Goal: Information Seeking & Learning: Check status

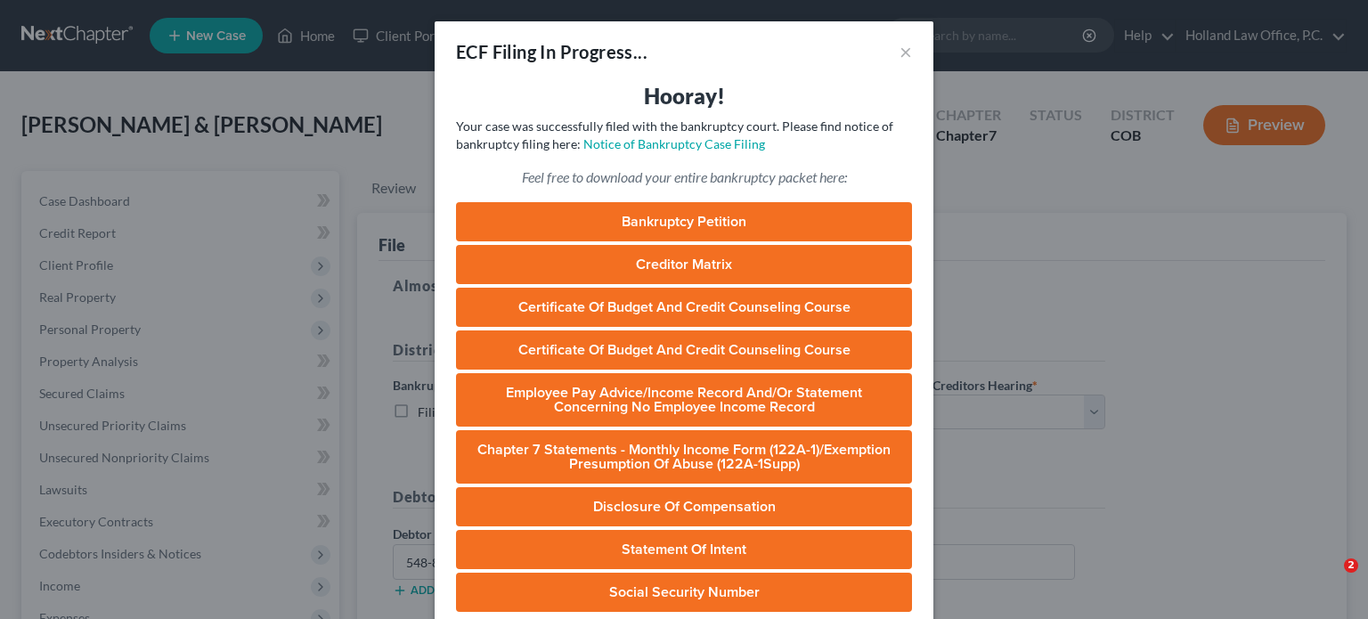
select select "0"
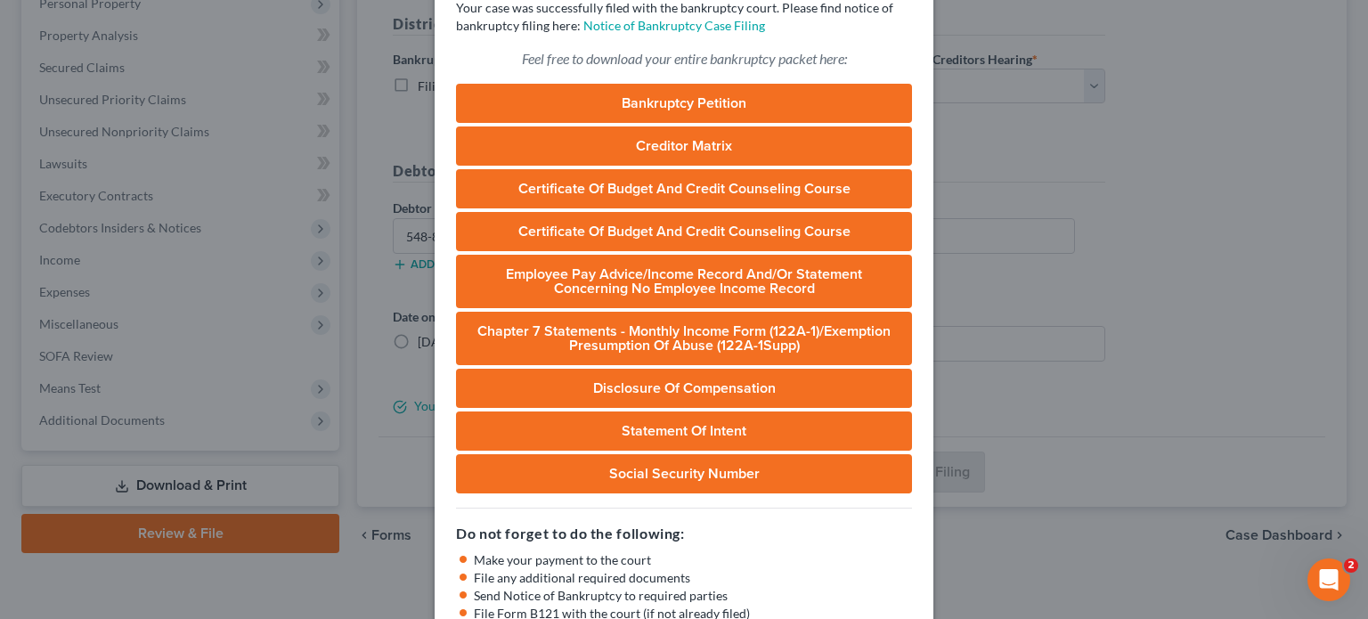
scroll to position [89, 0]
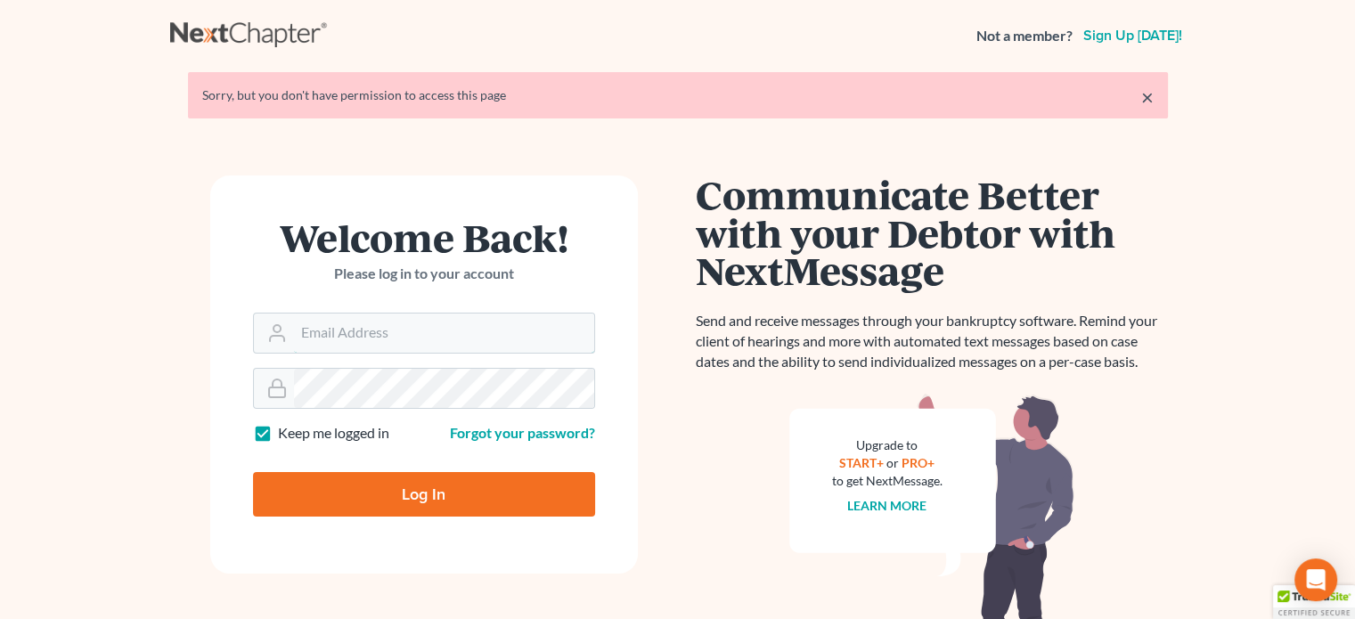
type input "[PERSON_NAME][EMAIL_ADDRESS][DOMAIN_NAME]"
click at [409, 491] on input "Log In" at bounding box center [424, 494] width 342 height 45
type input "Thinking..."
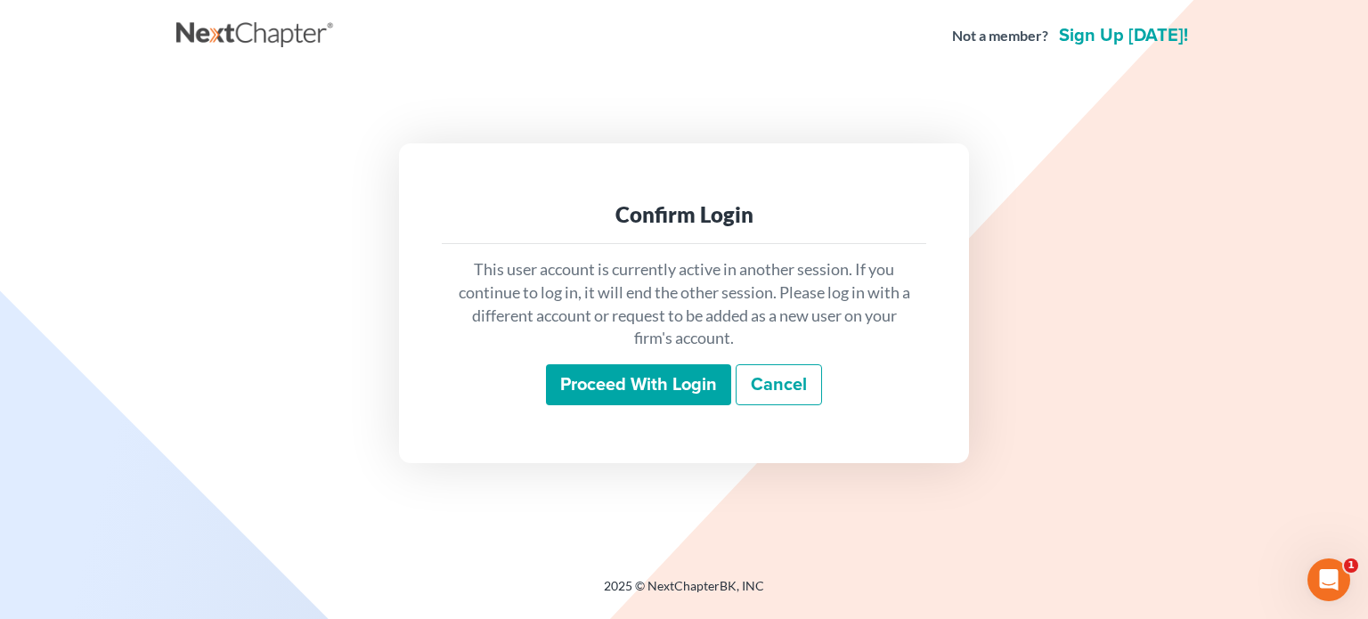
click at [606, 398] on input "Proceed with login" at bounding box center [638, 384] width 185 height 41
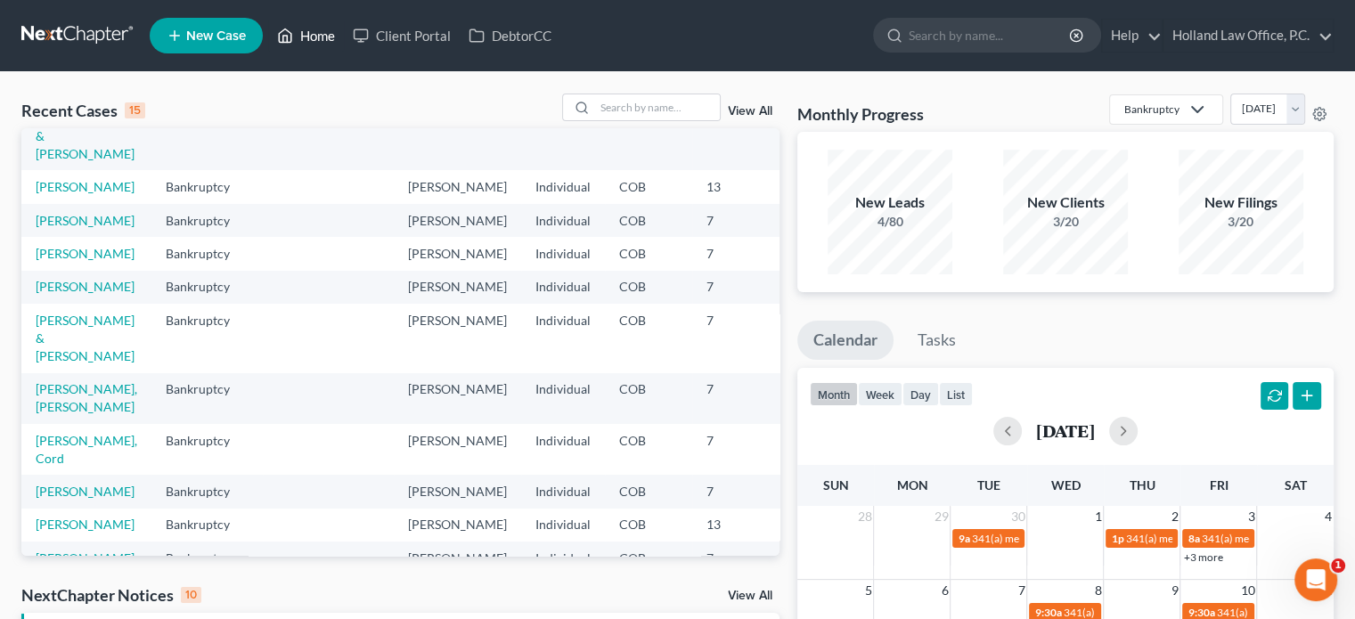
click at [325, 35] on link "Home" at bounding box center [306, 36] width 76 height 32
click at [298, 40] on link "Home" at bounding box center [306, 36] width 76 height 32
click at [328, 37] on link "Home" at bounding box center [306, 36] width 76 height 32
click at [319, 35] on link "Home" at bounding box center [306, 36] width 76 height 32
click at [759, 110] on link "View All" at bounding box center [750, 111] width 45 height 12
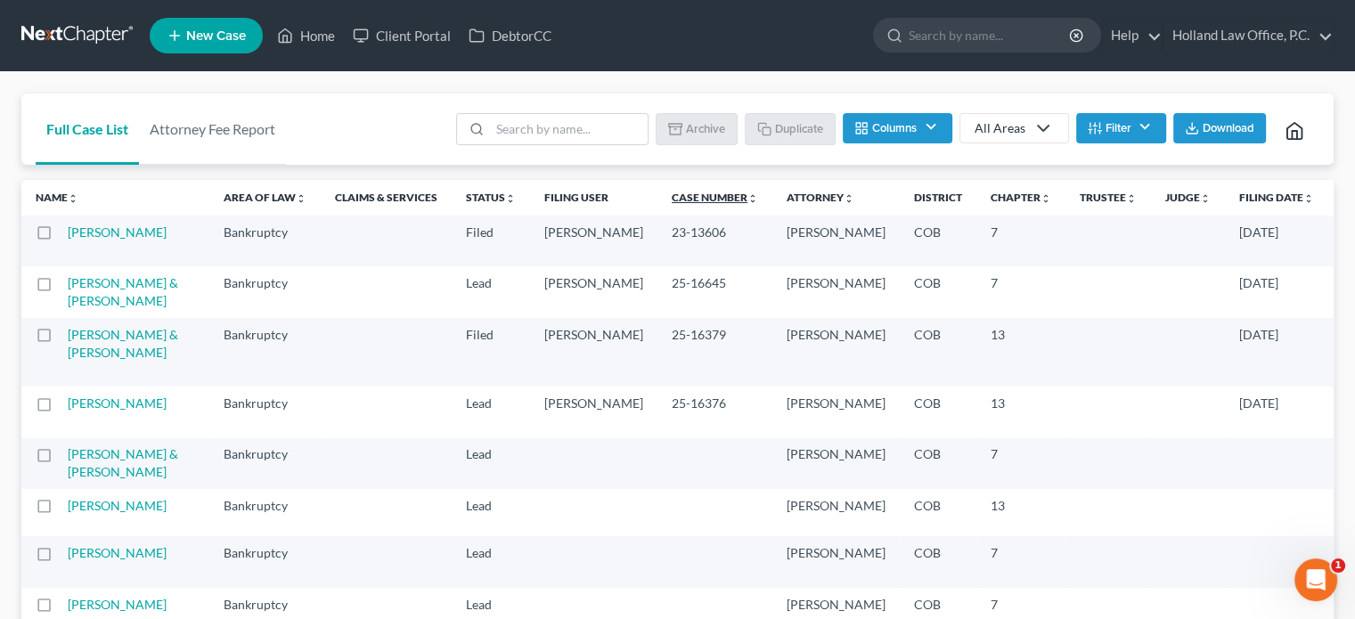
click at [672, 201] on link "Case Number unfold_more expand_more expand_less" at bounding box center [715, 197] width 86 height 13
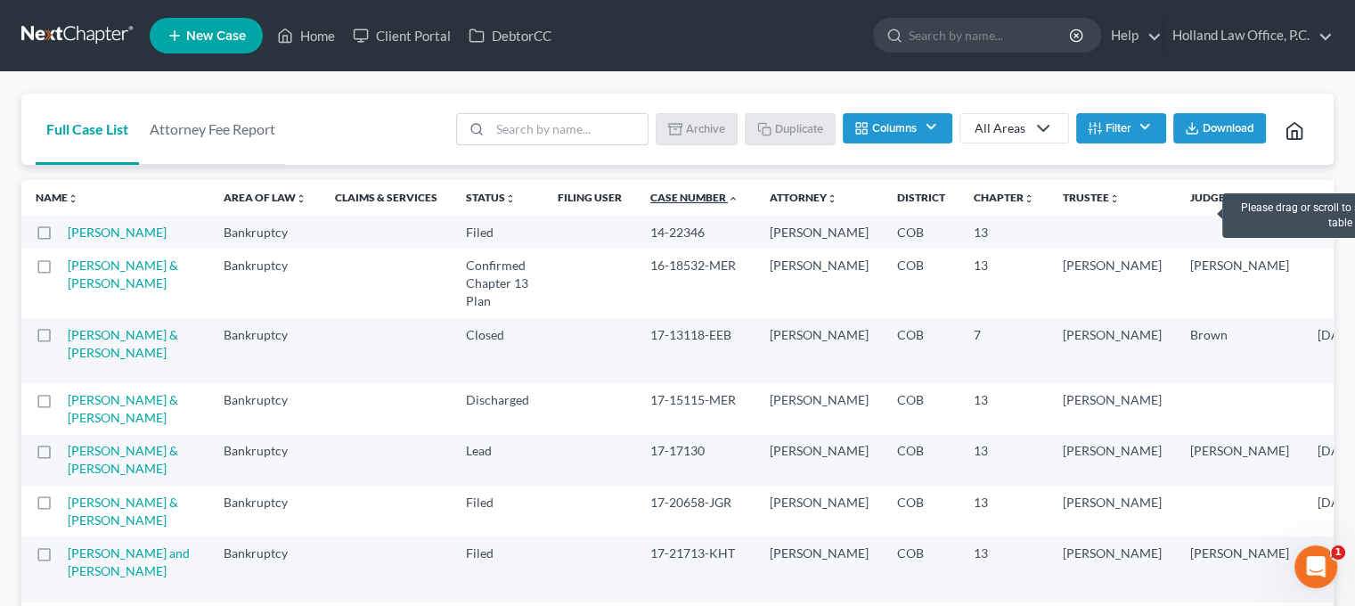
click at [650, 198] on link "Case Number unfold_more expand_more expand_less" at bounding box center [694, 197] width 88 height 13
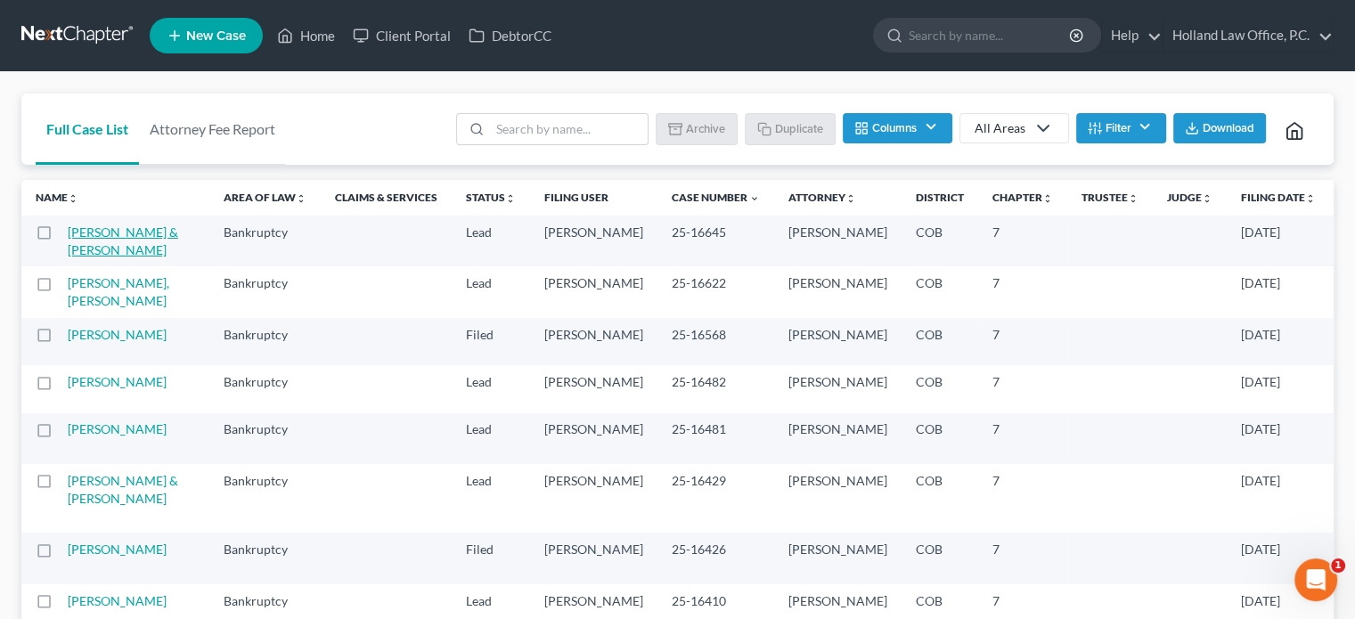
click at [88, 256] on link "[PERSON_NAME] & [PERSON_NAME]" at bounding box center [123, 240] width 110 height 33
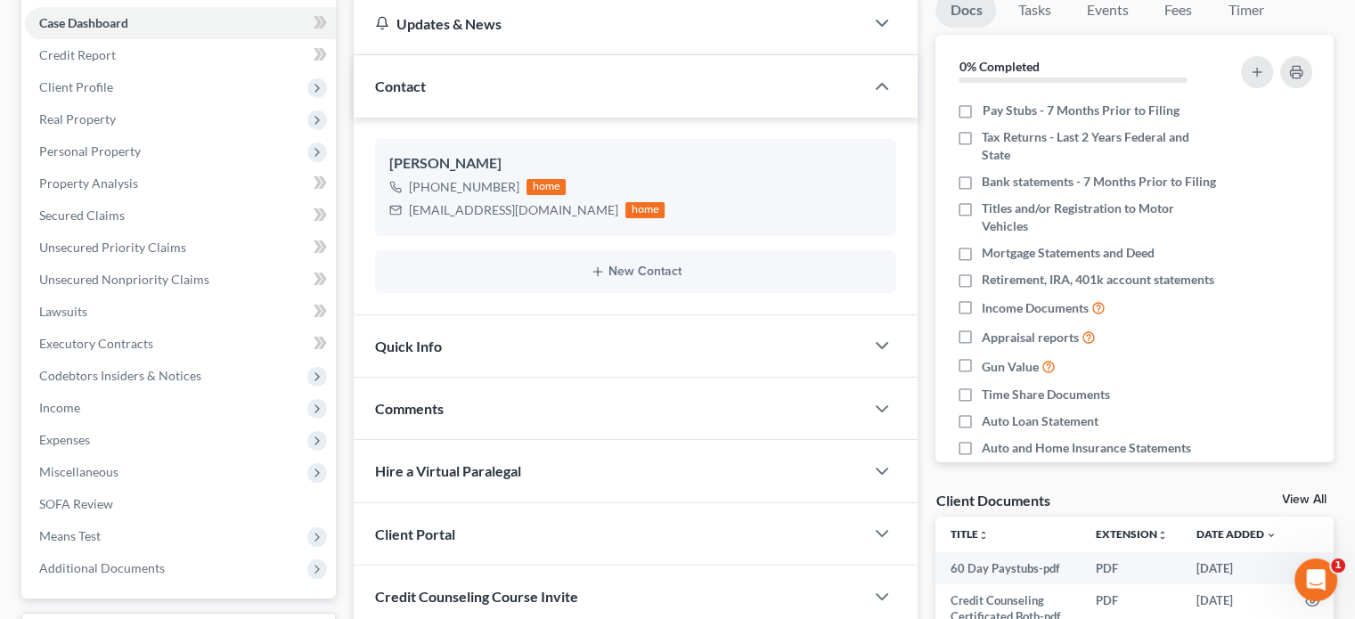
scroll to position [267, 0]
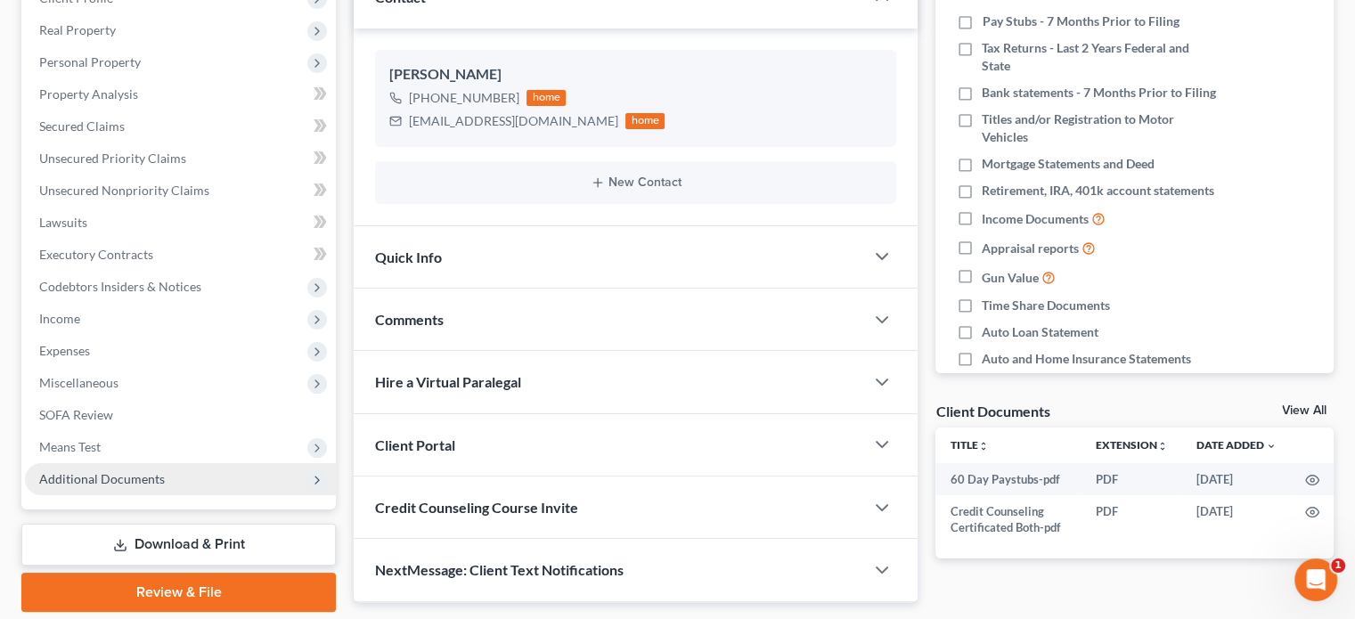
click at [141, 485] on span "Additional Documents" at bounding box center [102, 478] width 126 height 15
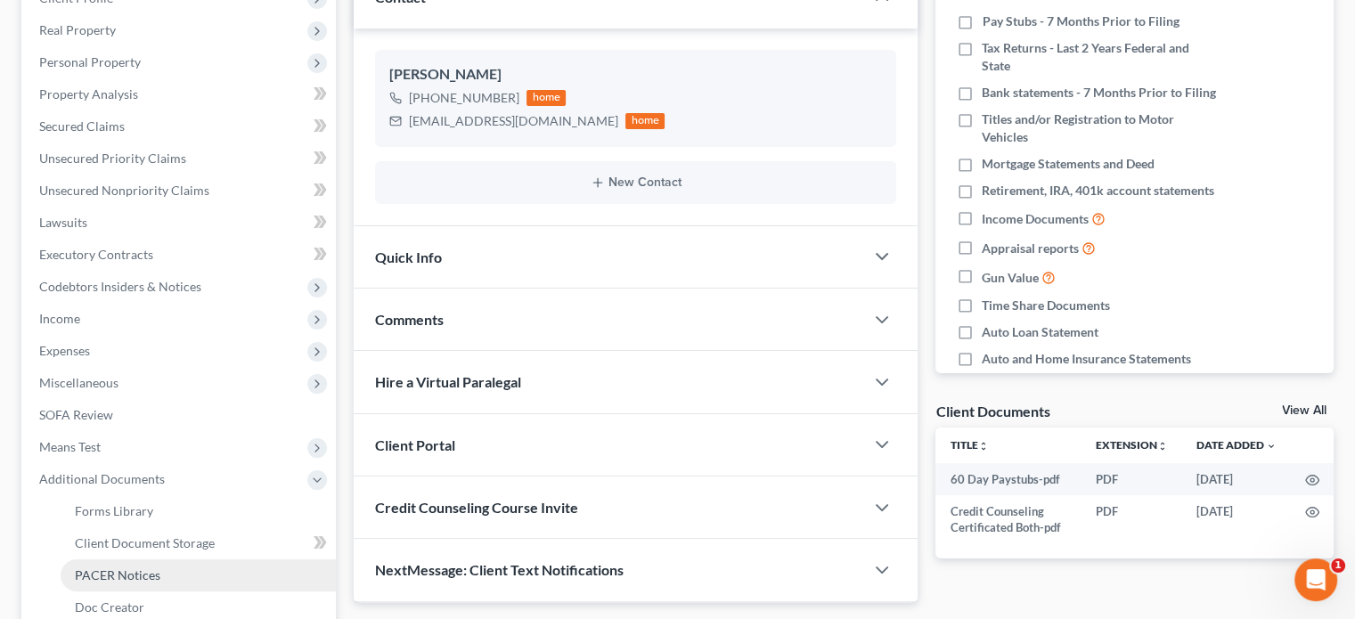
click at [128, 573] on span "PACER Notices" at bounding box center [117, 574] width 85 height 15
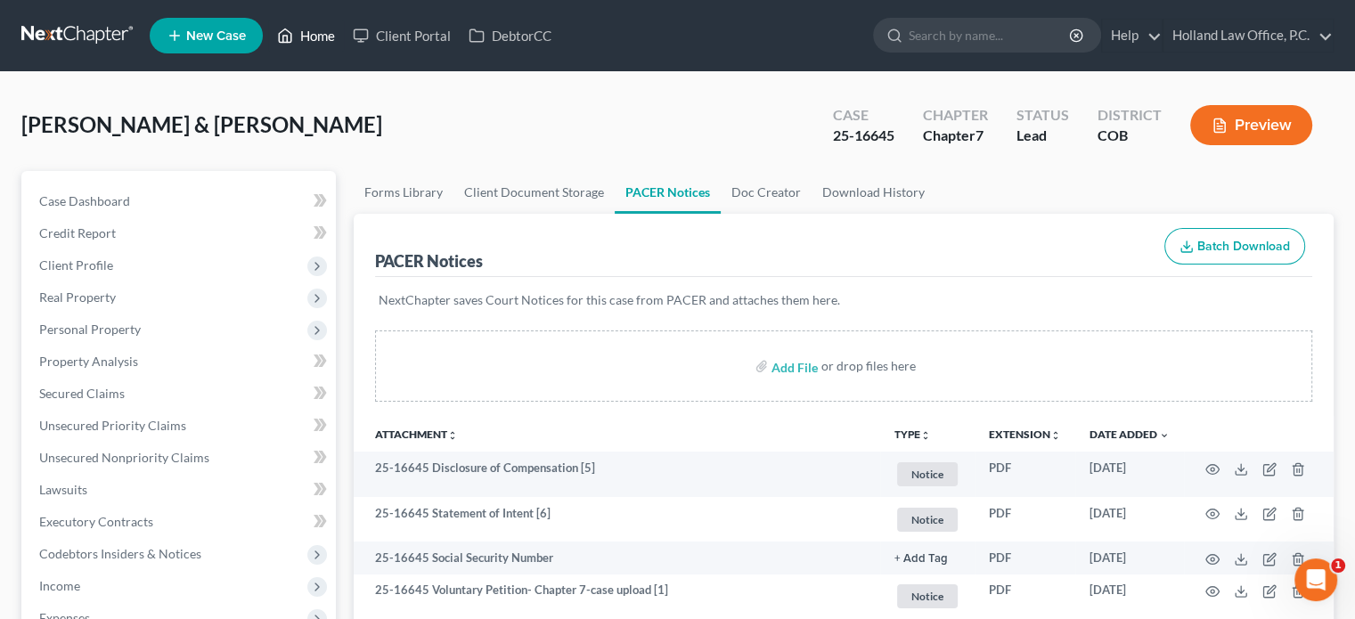
click at [299, 32] on link "Home" at bounding box center [306, 36] width 76 height 32
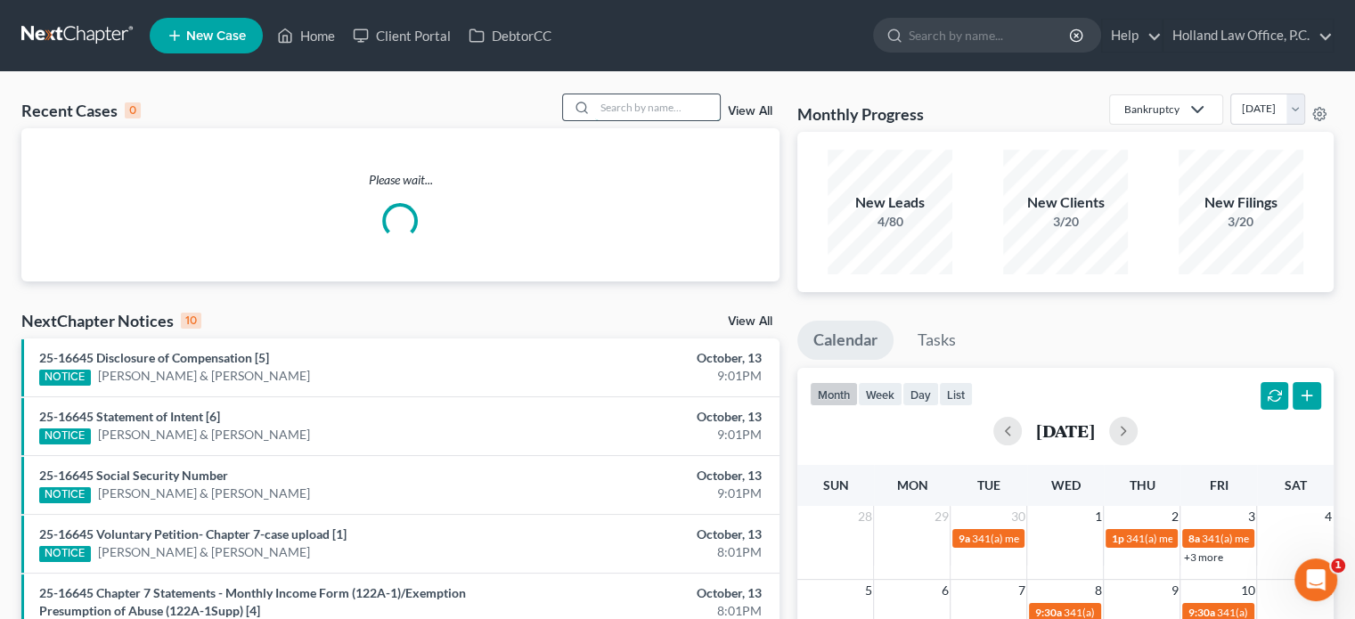
click at [609, 102] on input "search" at bounding box center [657, 107] width 125 height 26
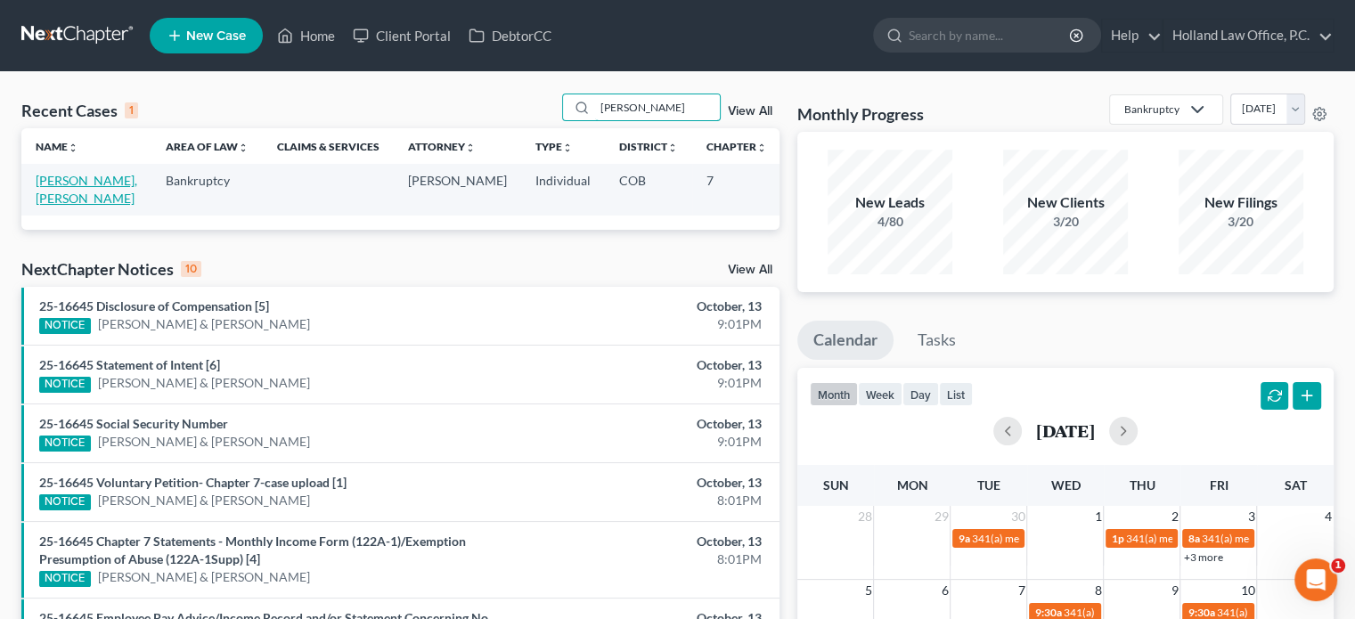
type input "barber"
click at [48, 182] on link "Barber, Peirce" at bounding box center [87, 189] width 102 height 33
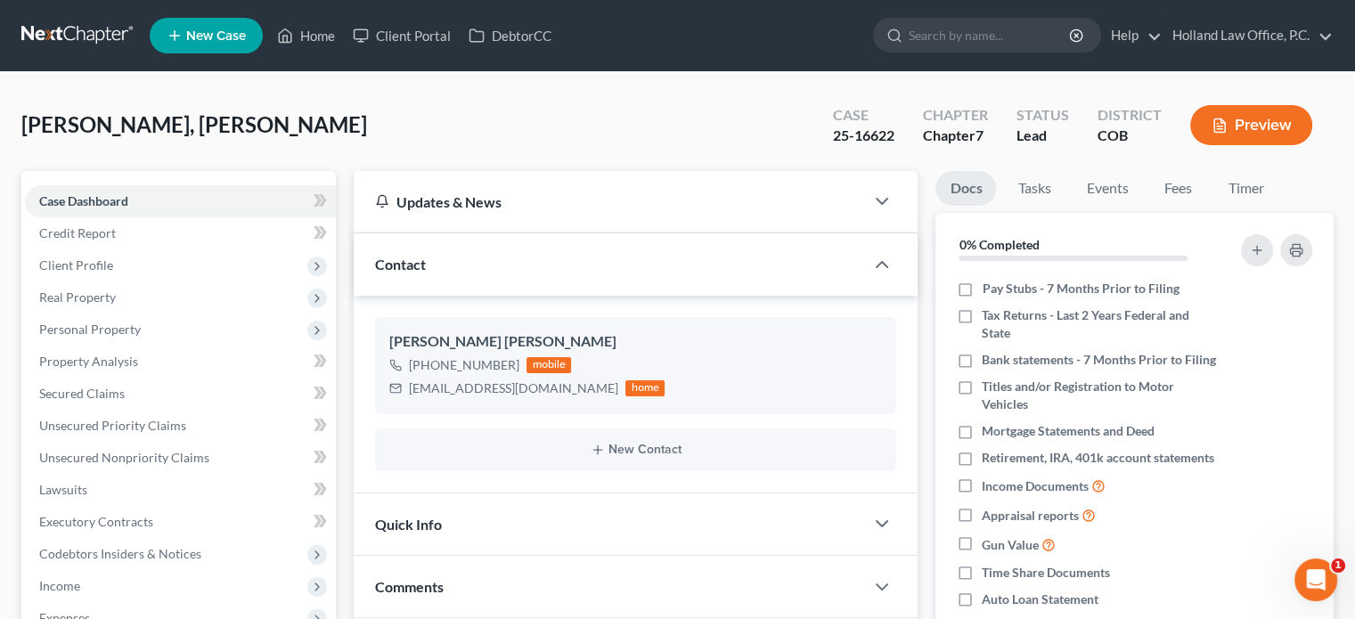
scroll to position [356, 0]
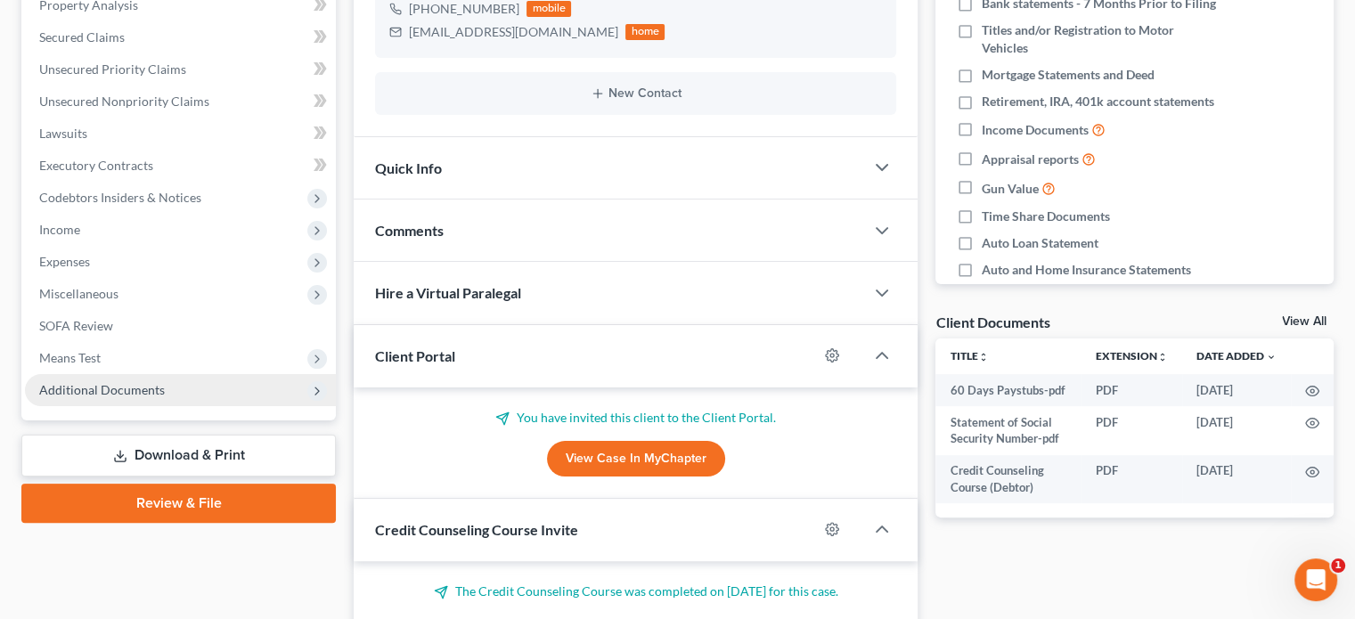
click at [118, 385] on span "Additional Documents" at bounding box center [102, 389] width 126 height 15
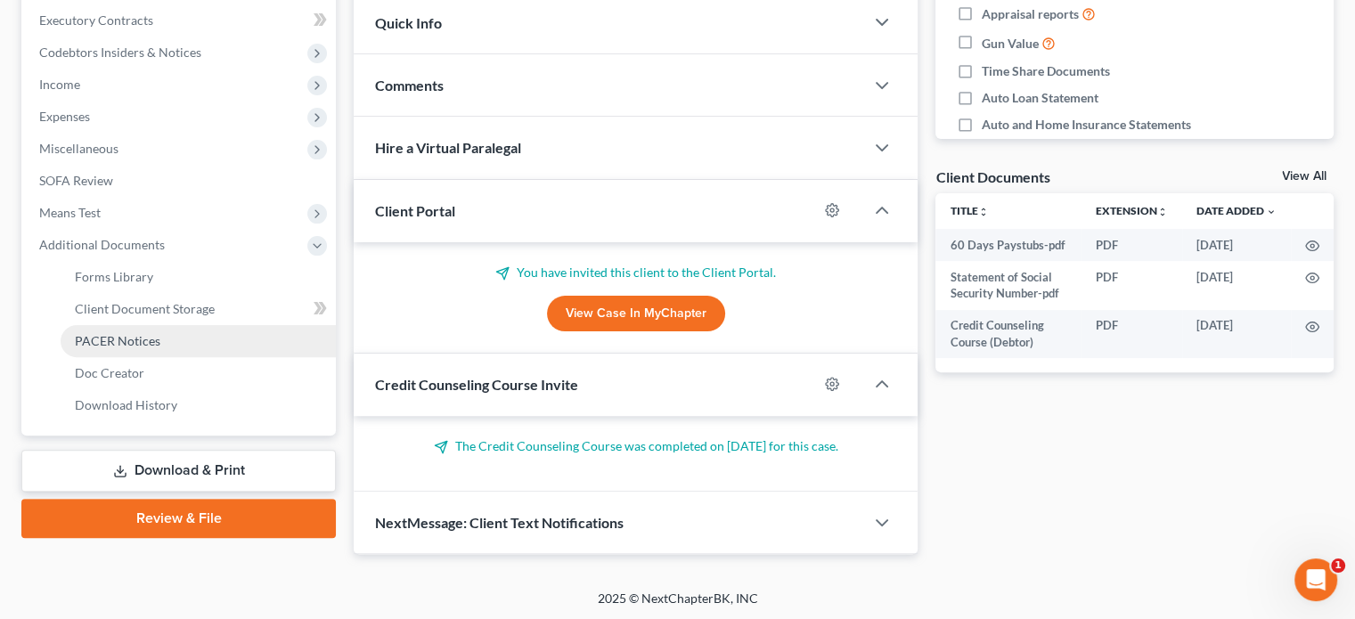
click at [119, 342] on span "PACER Notices" at bounding box center [117, 340] width 85 height 15
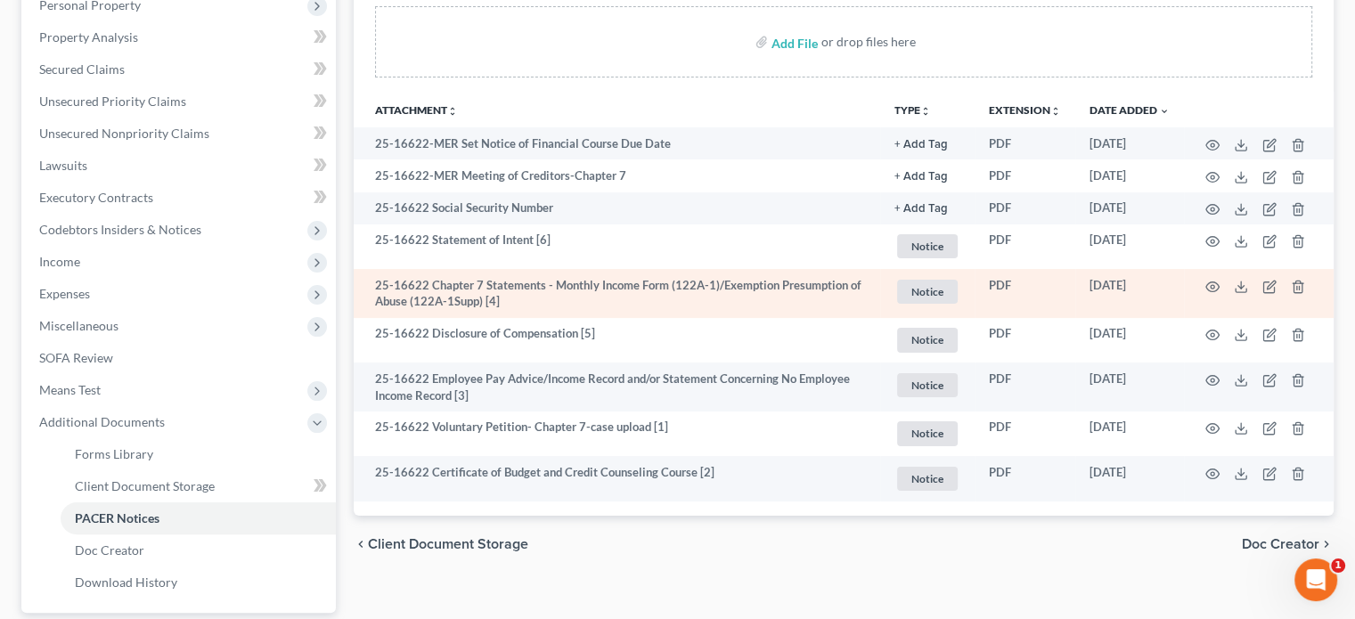
scroll to position [267, 0]
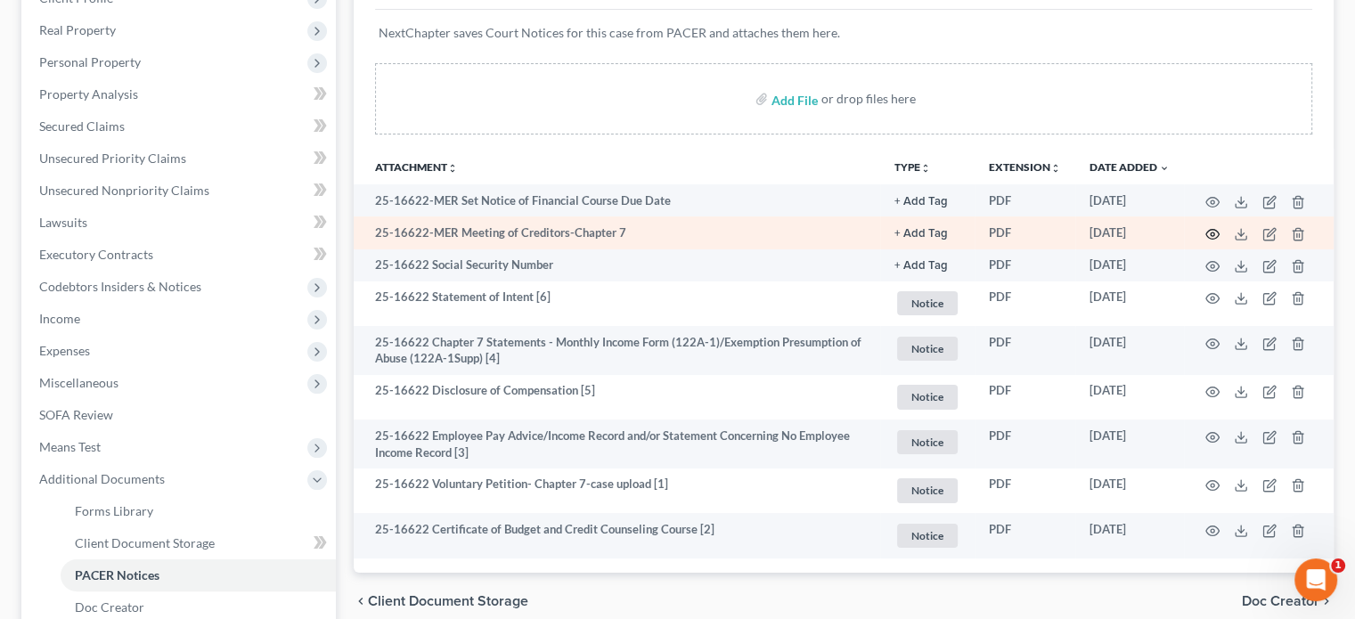
click at [1211, 235] on circle "button" at bounding box center [1212, 234] width 4 height 4
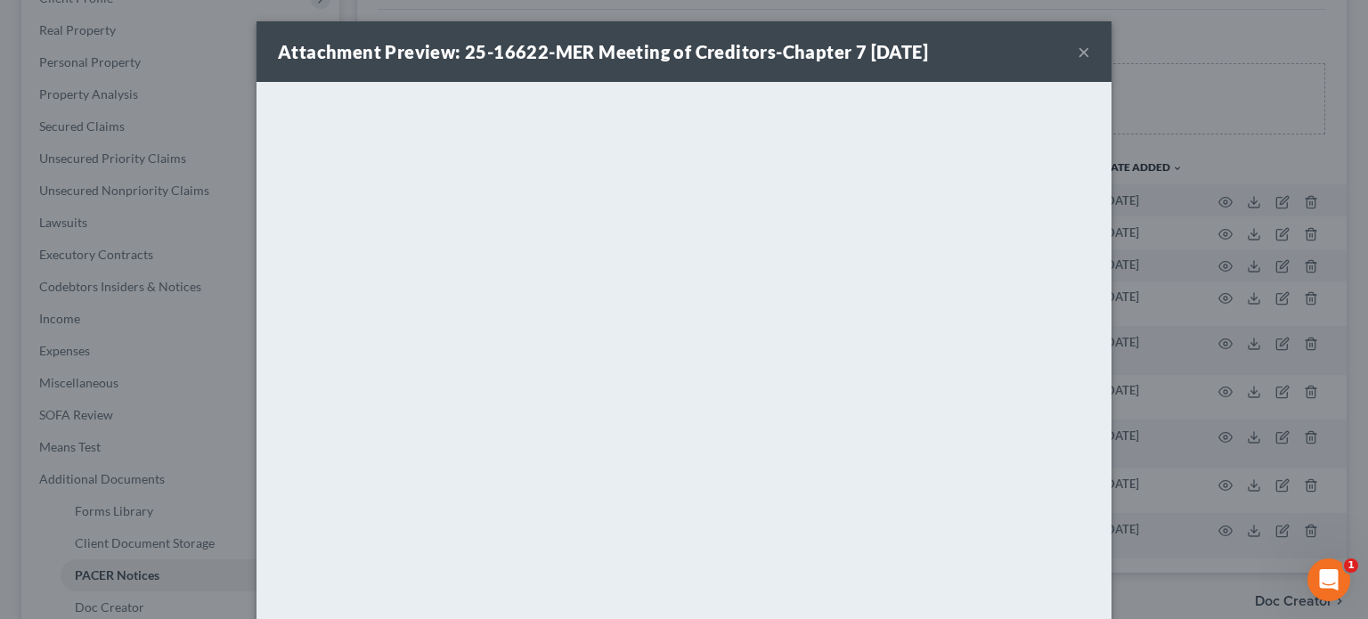
click at [1078, 53] on button "×" at bounding box center [1084, 51] width 12 height 21
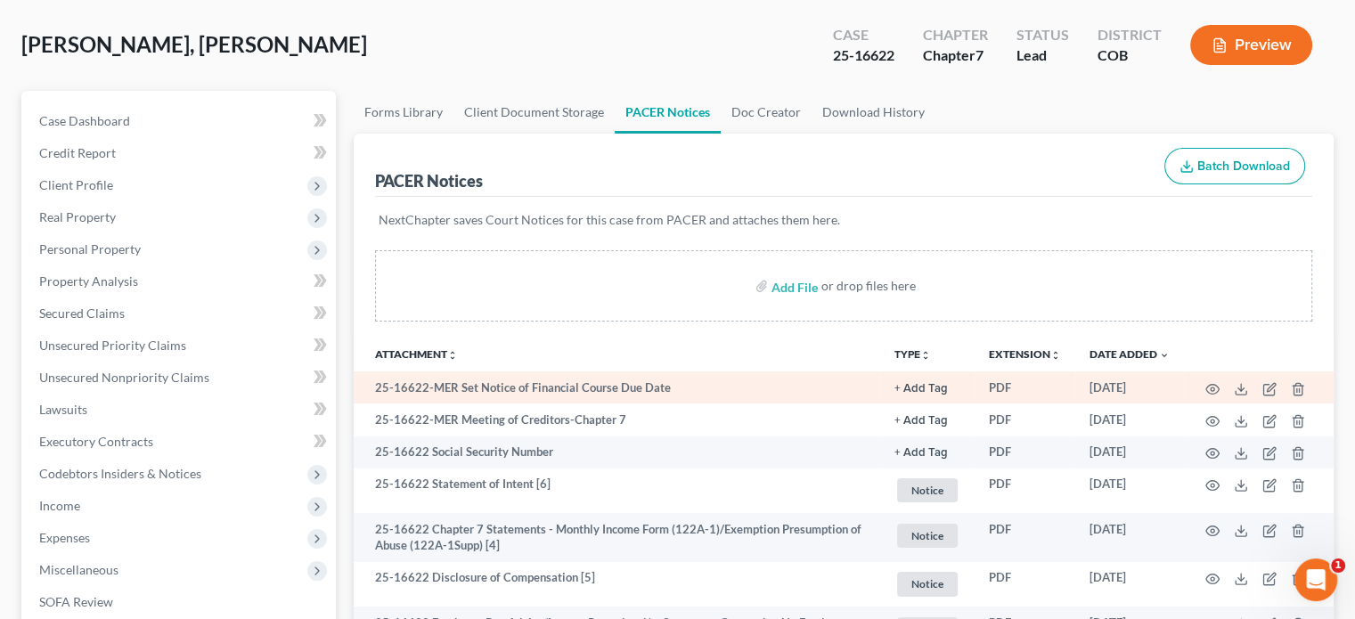
scroll to position [0, 0]
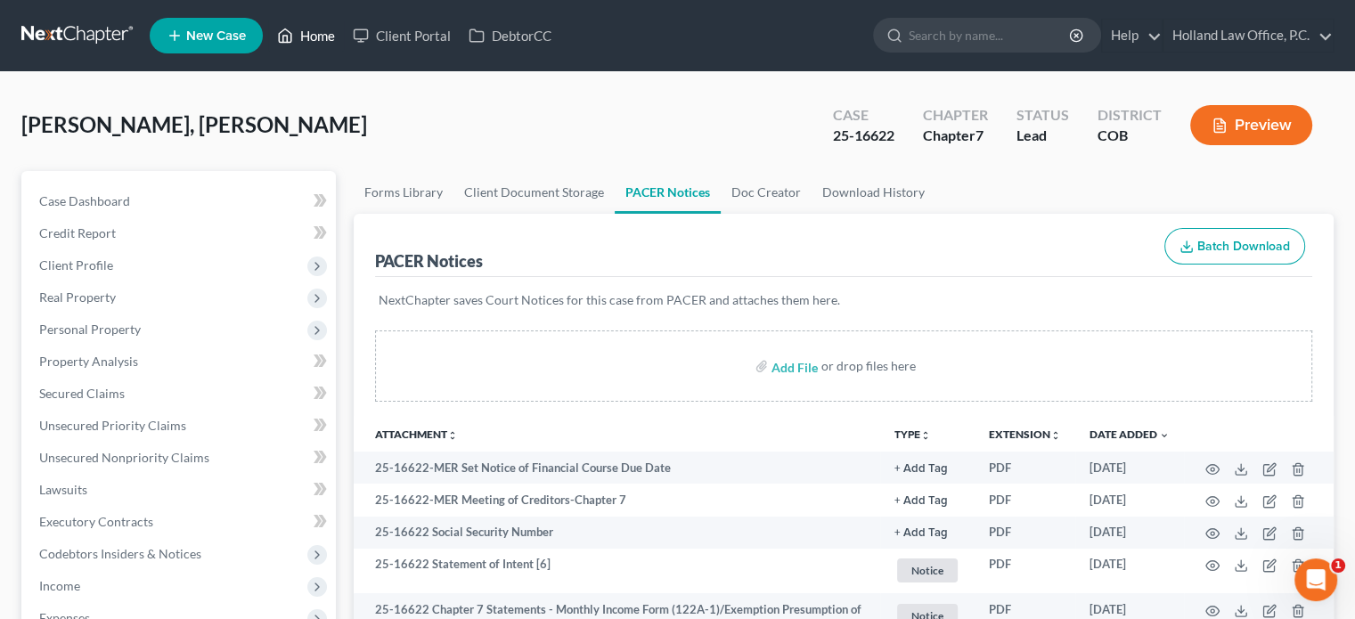
click at [307, 38] on link "Home" at bounding box center [306, 36] width 76 height 32
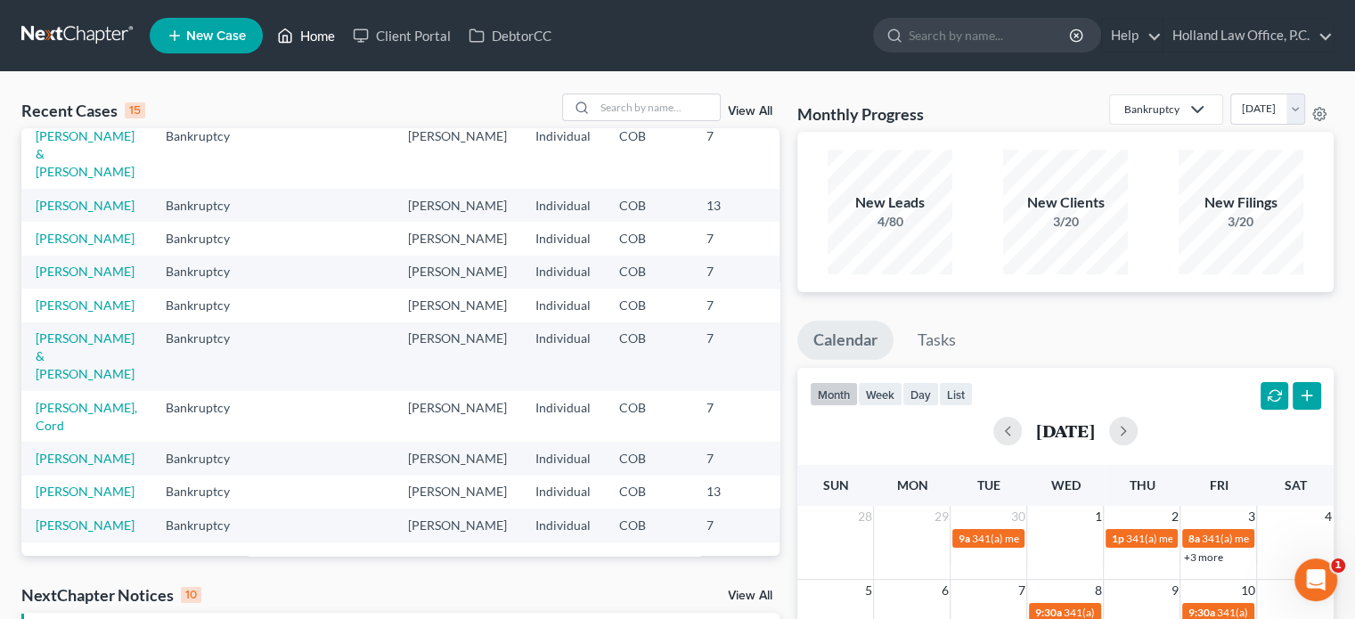
scroll to position [403, 0]
click at [613, 109] on input "search" at bounding box center [657, 107] width 125 height 26
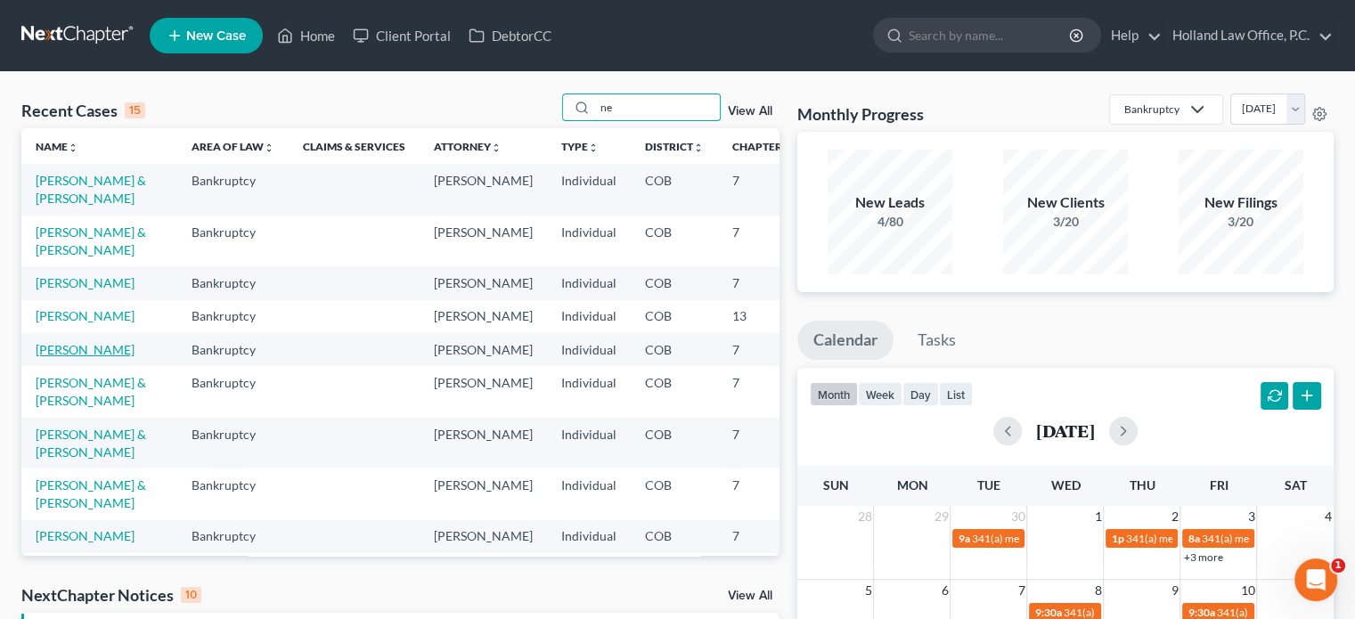
type input "ne"
click at [45, 357] on link "Nealey, John" at bounding box center [85, 349] width 99 height 15
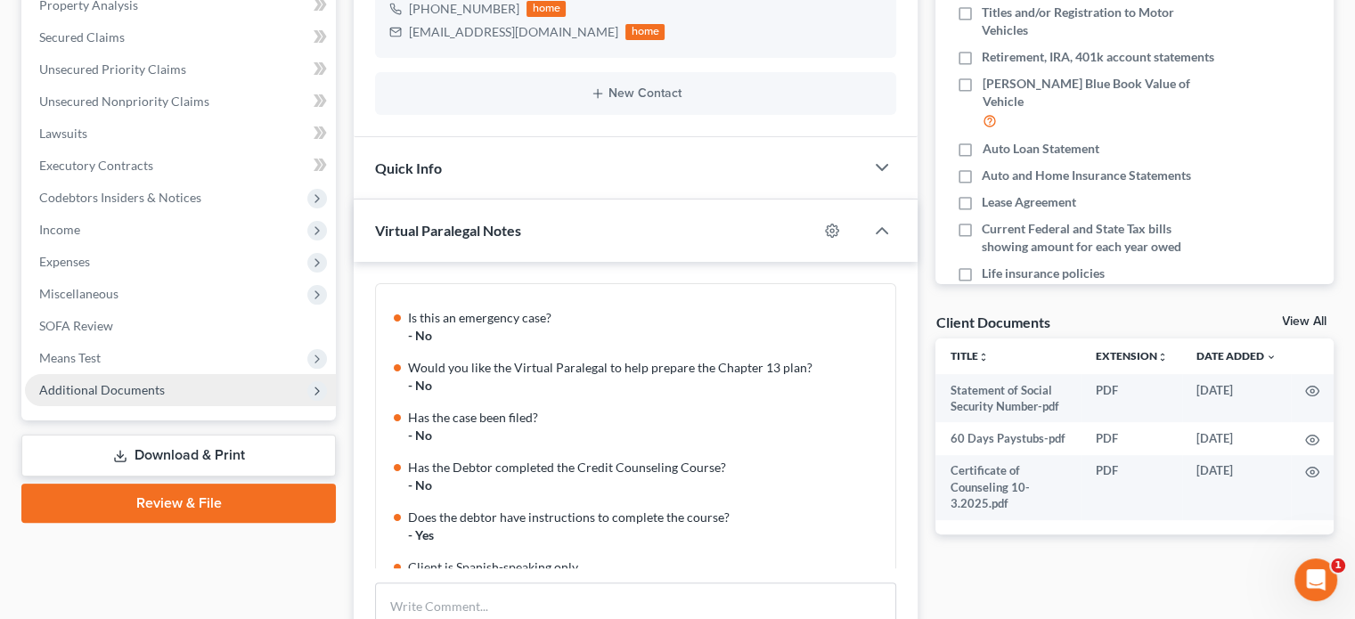
scroll to position [1514, 0]
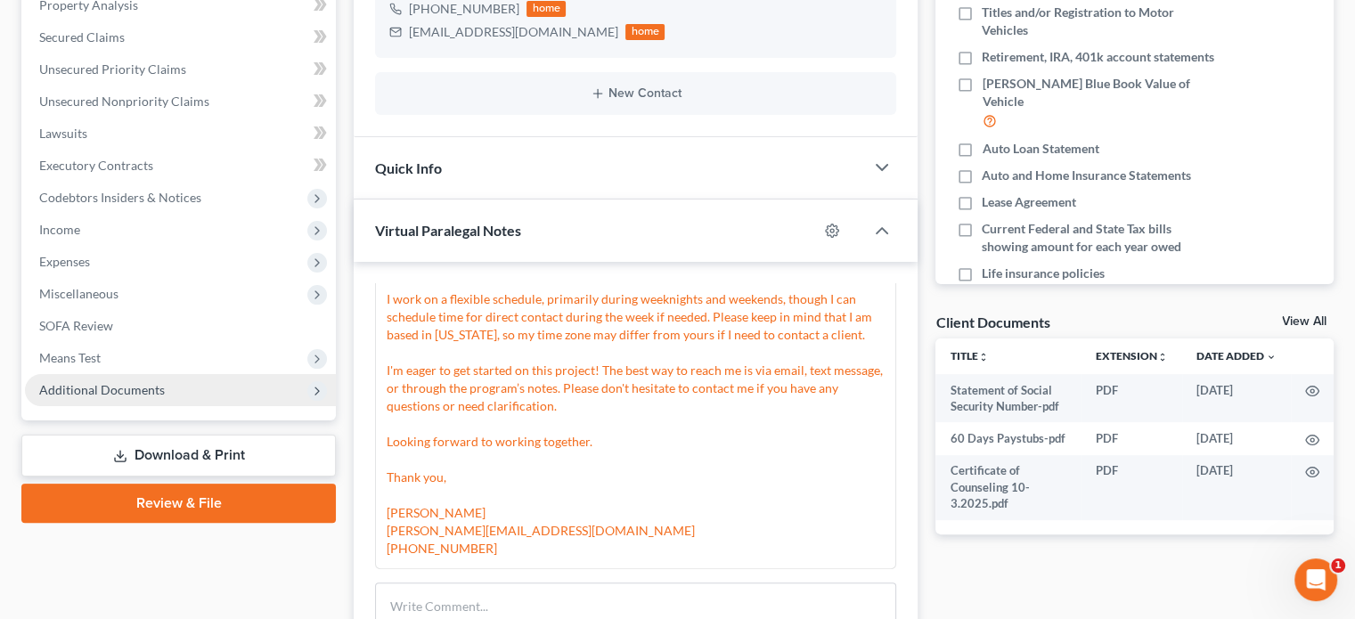
click at [111, 387] on span "Additional Documents" at bounding box center [102, 389] width 126 height 15
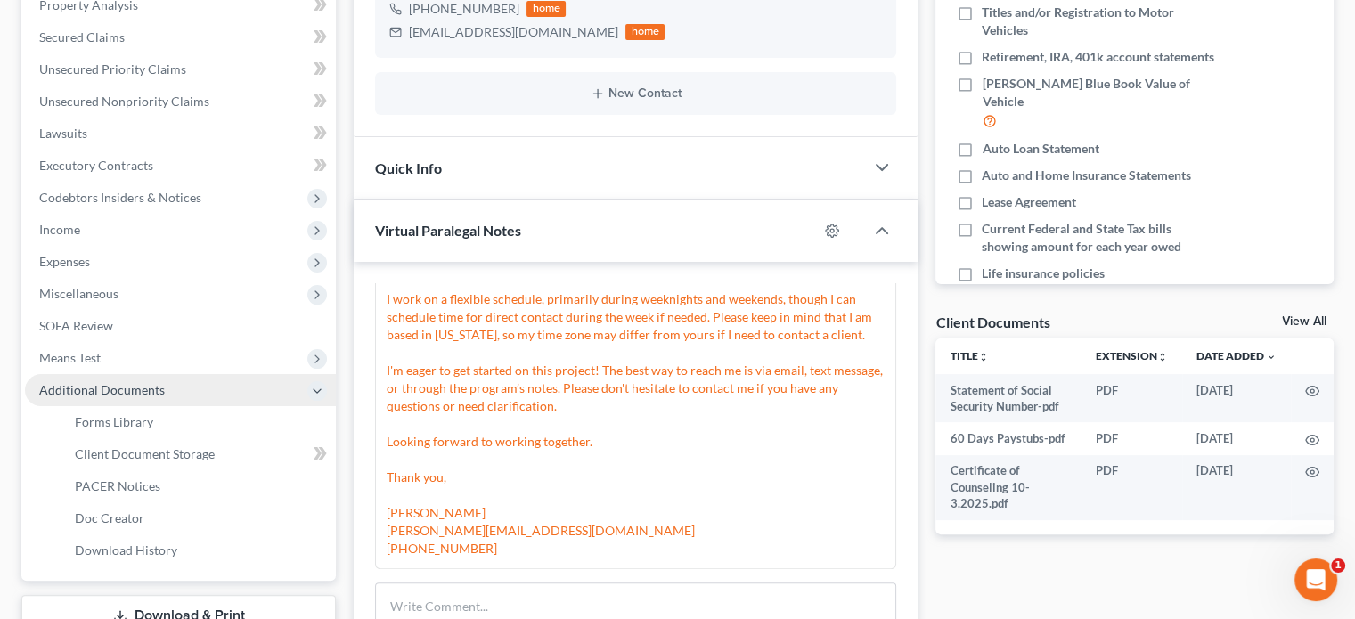
scroll to position [445, 0]
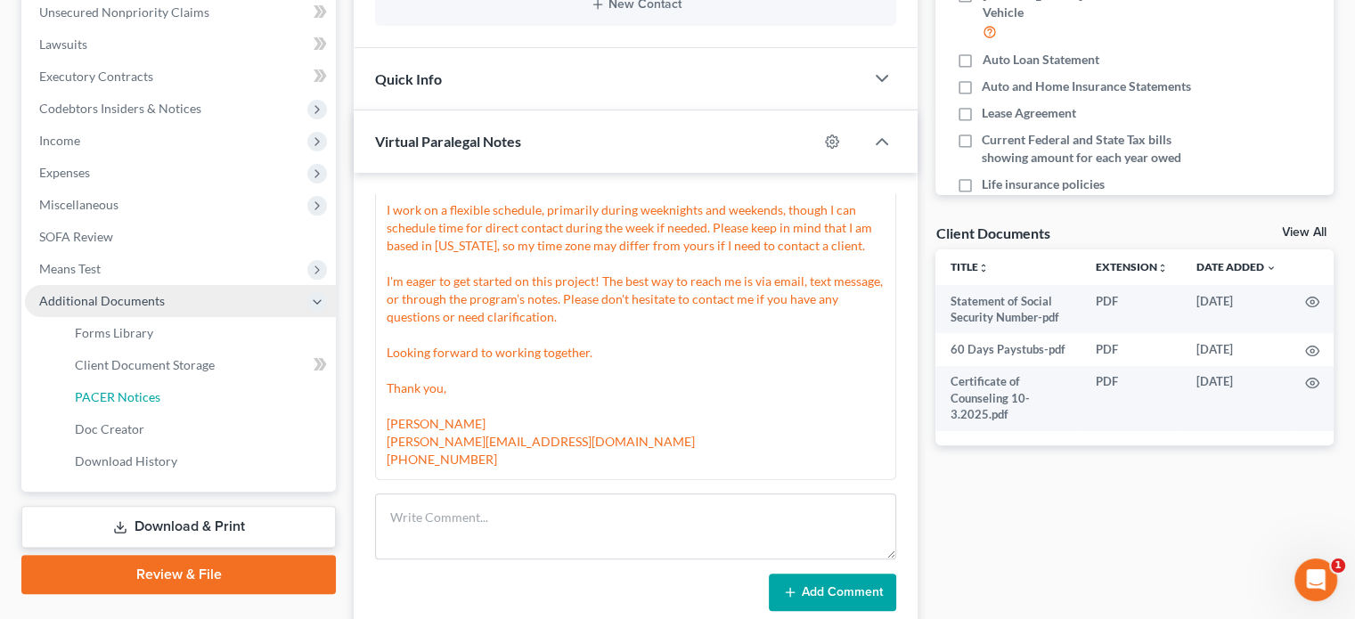
click at [111, 387] on link "PACER Notices" at bounding box center [198, 397] width 275 height 32
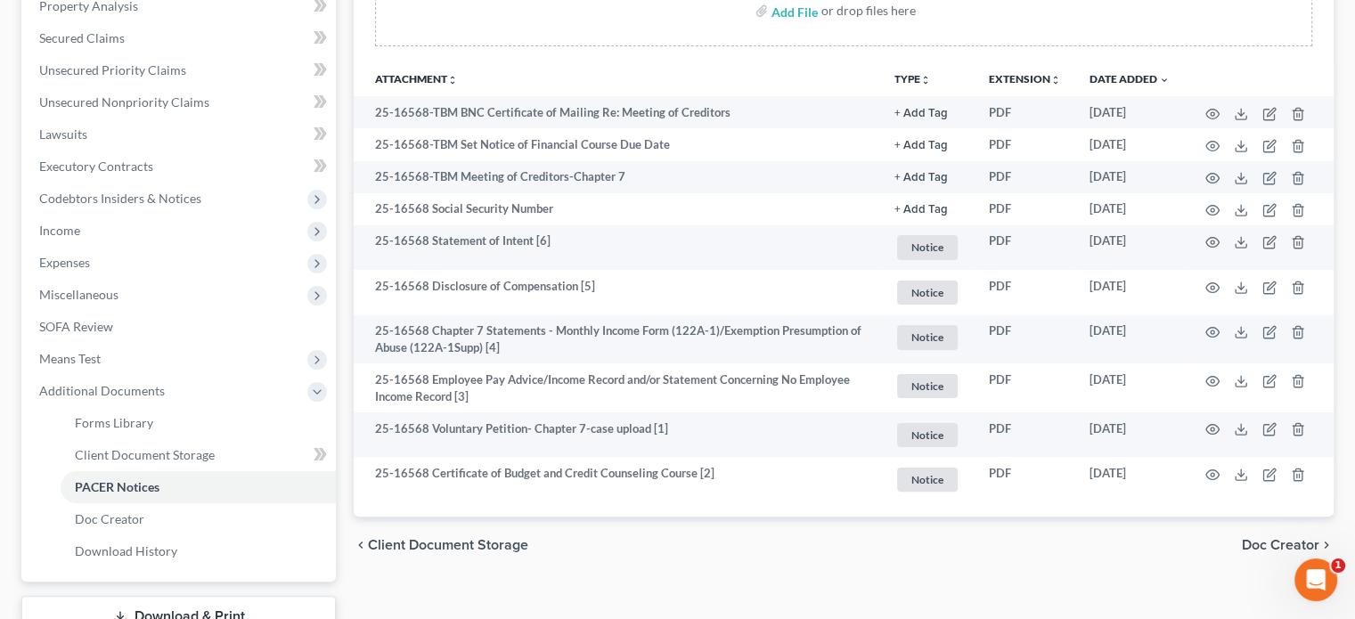
scroll to position [356, 0]
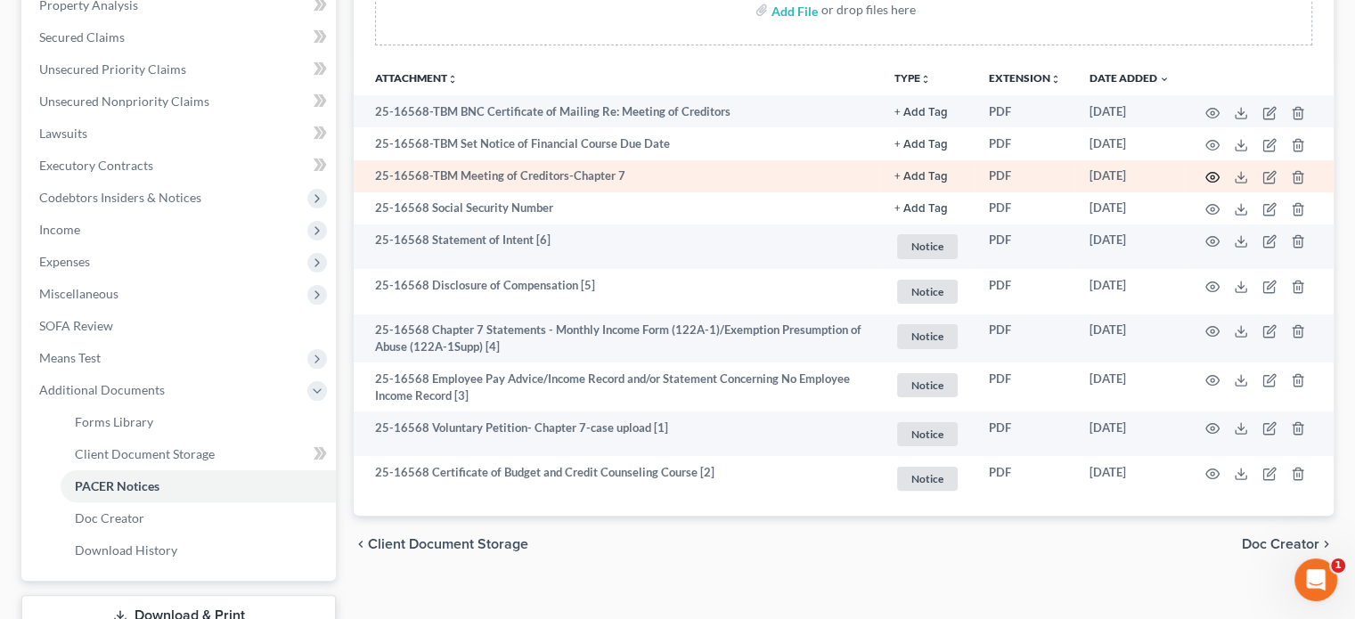
click at [1215, 175] on icon "button" at bounding box center [1212, 177] width 14 height 14
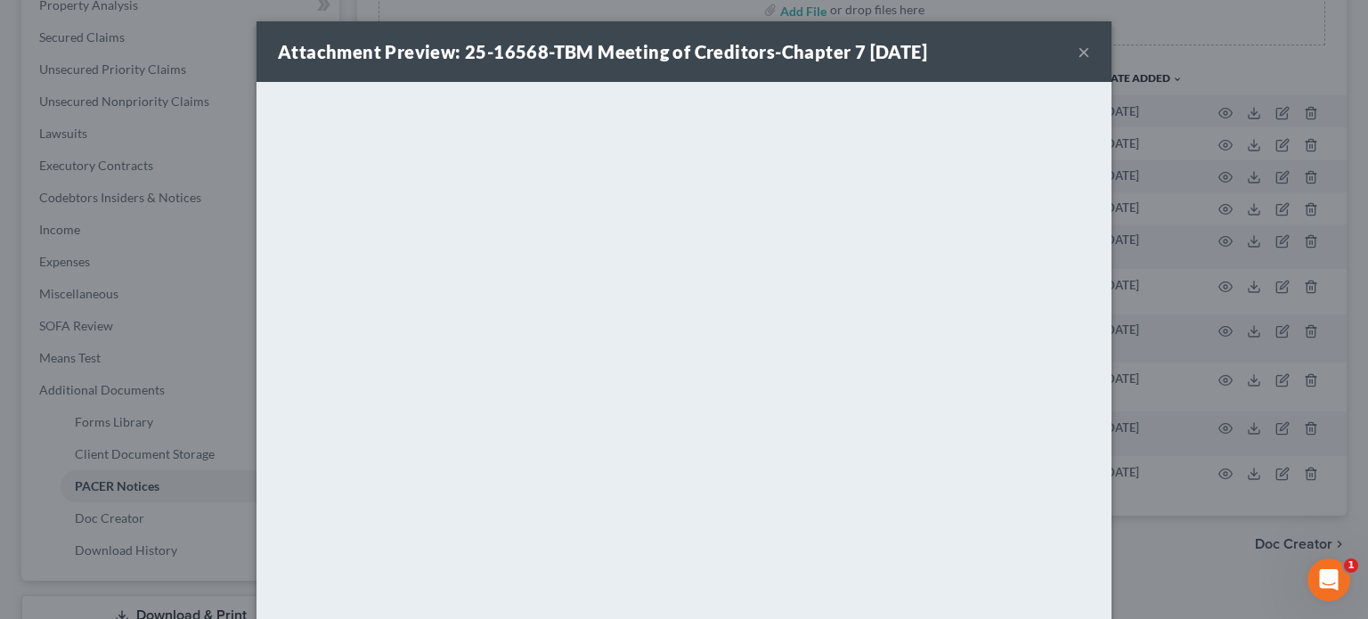
click at [1078, 51] on button "×" at bounding box center [1084, 51] width 12 height 21
